Goal: Transaction & Acquisition: Purchase product/service

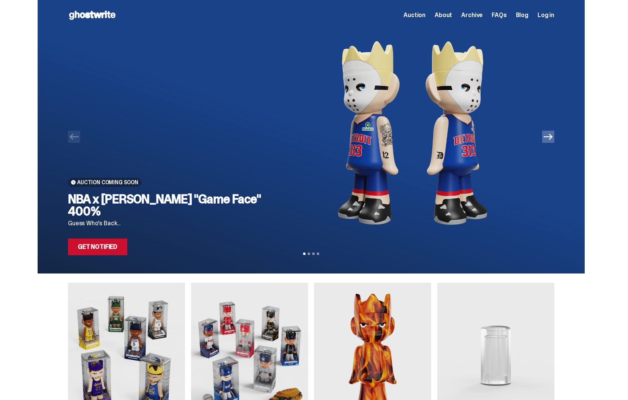
click at [477, 16] on span "Archive" at bounding box center [471, 15] width 21 height 6
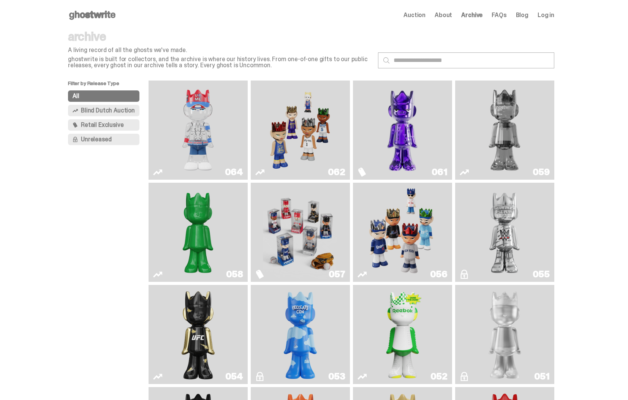
click at [308, 126] on img "Game Face (2025)" at bounding box center [300, 130] width 74 height 93
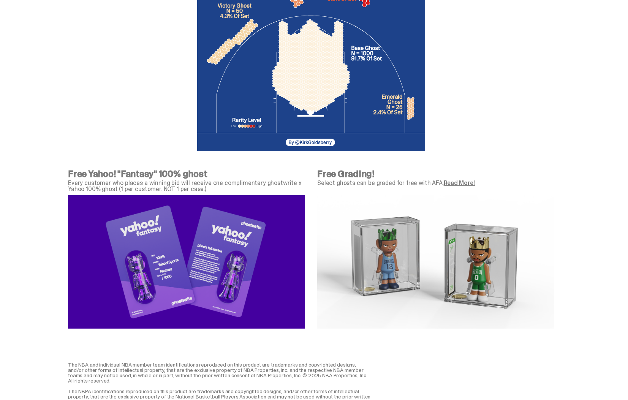
scroll to position [2597, 0]
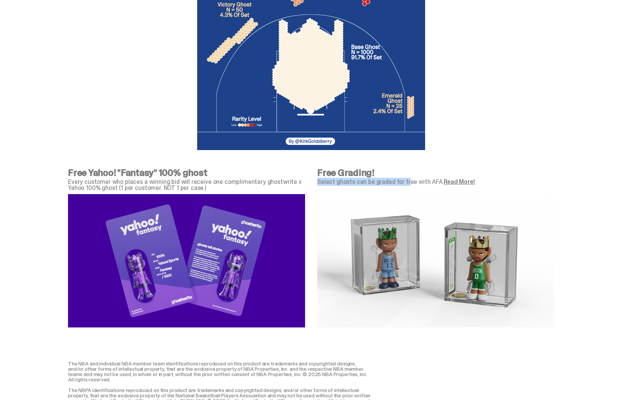
drag, startPoint x: 322, startPoint y: 180, endPoint x: 406, endPoint y: 181, distance: 84.7
click at [407, 181] on p "Select ghosts can be graded for free with AFA. Read More!" at bounding box center [435, 182] width 237 height 6
click at [409, 194] on div at bounding box center [435, 260] width 237 height 139
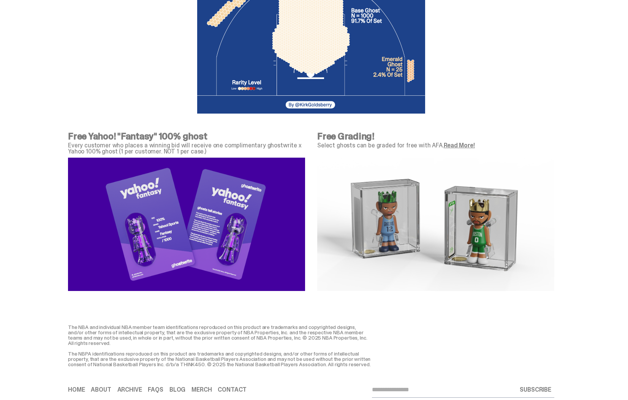
scroll to position [2662, 0]
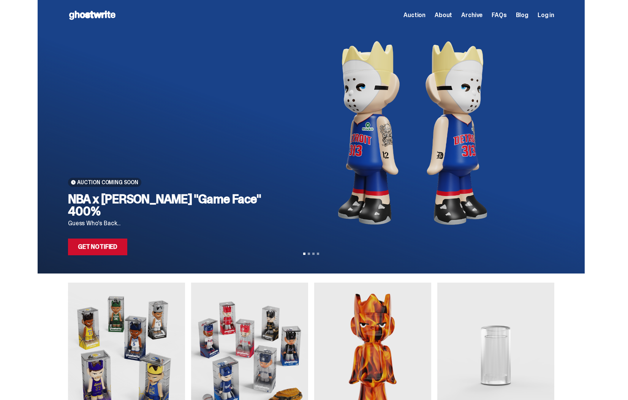
click at [476, 13] on span "Archive" at bounding box center [471, 15] width 21 height 6
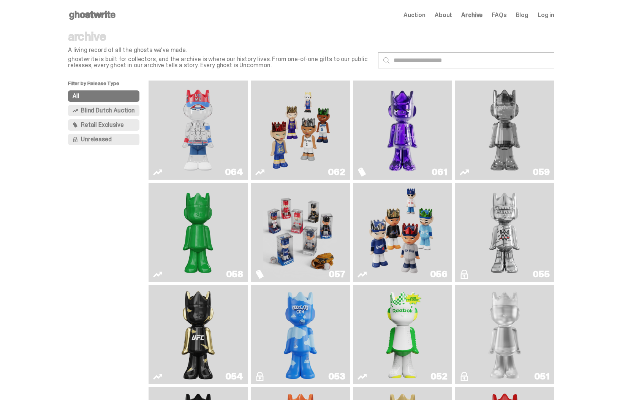
click at [305, 115] on img "Game Face (2025)" at bounding box center [300, 130] width 74 height 93
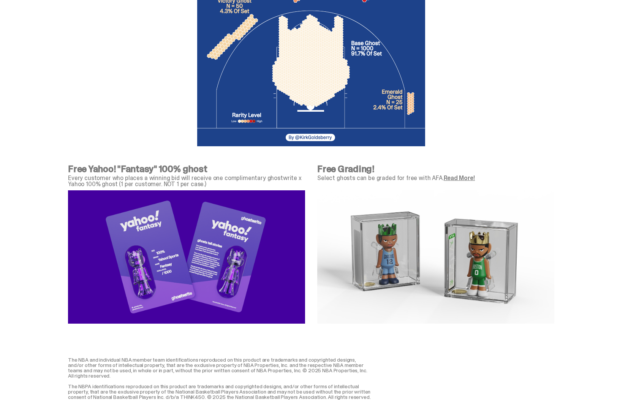
scroll to position [2662, 0]
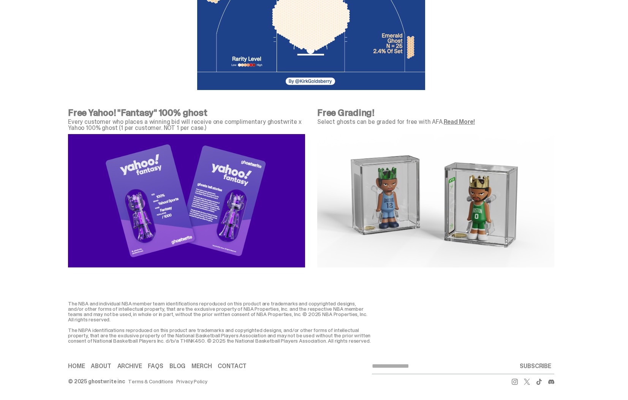
click at [458, 118] on link "Read More!" at bounding box center [459, 122] width 31 height 8
